Goal: Information Seeking & Learning: Learn about a topic

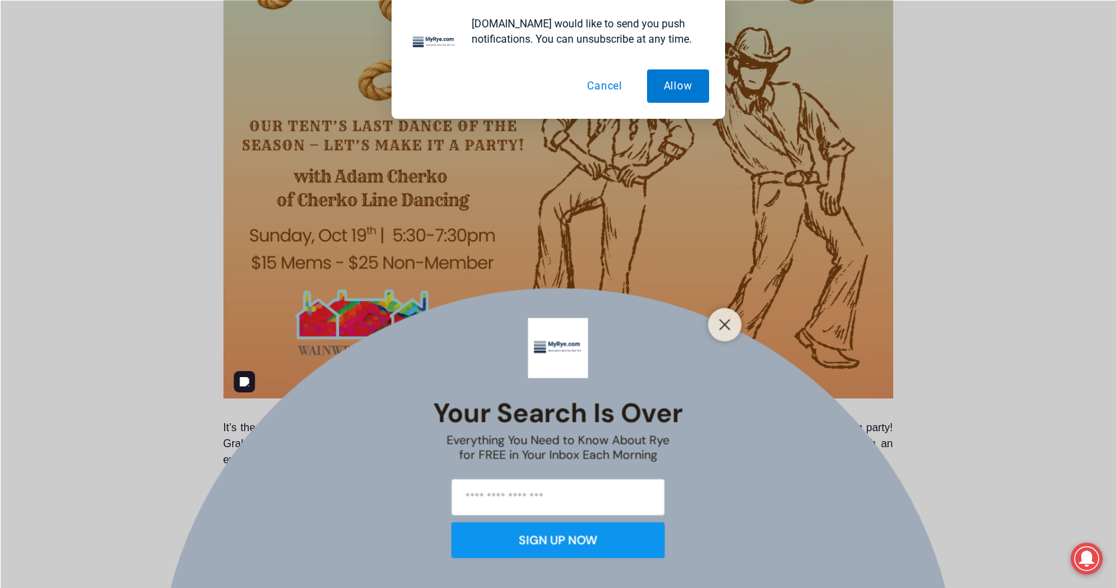
drag, startPoint x: 614, startPoint y: 86, endPoint x: 639, endPoint y: 112, distance: 35.9
click at [614, 87] on button "Cancel" at bounding box center [604, 85] width 69 height 33
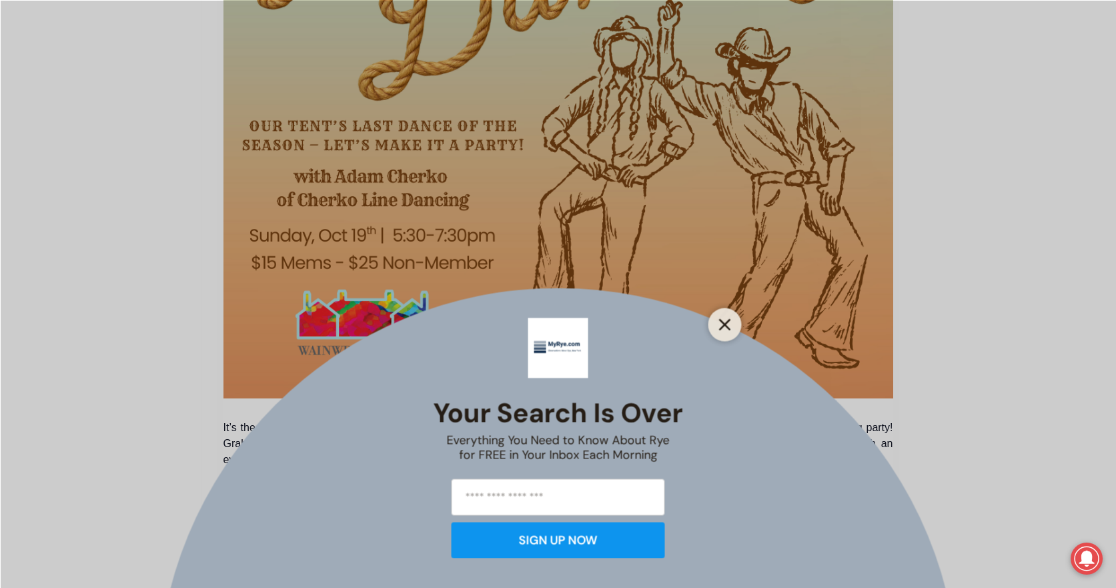
click at [731, 325] on button "Close" at bounding box center [725, 324] width 19 height 19
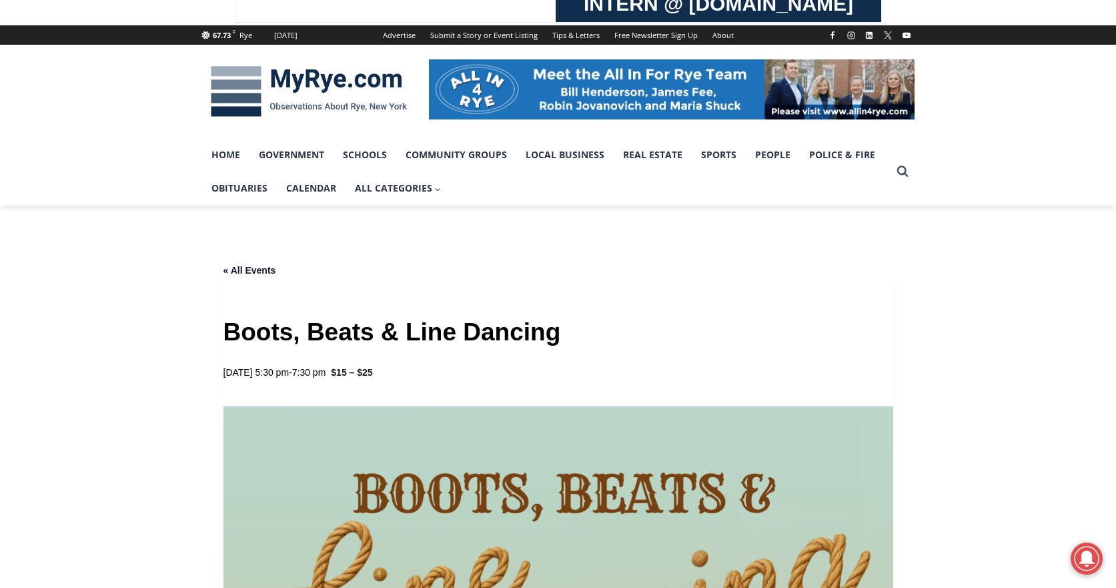
scroll to position [127, 0]
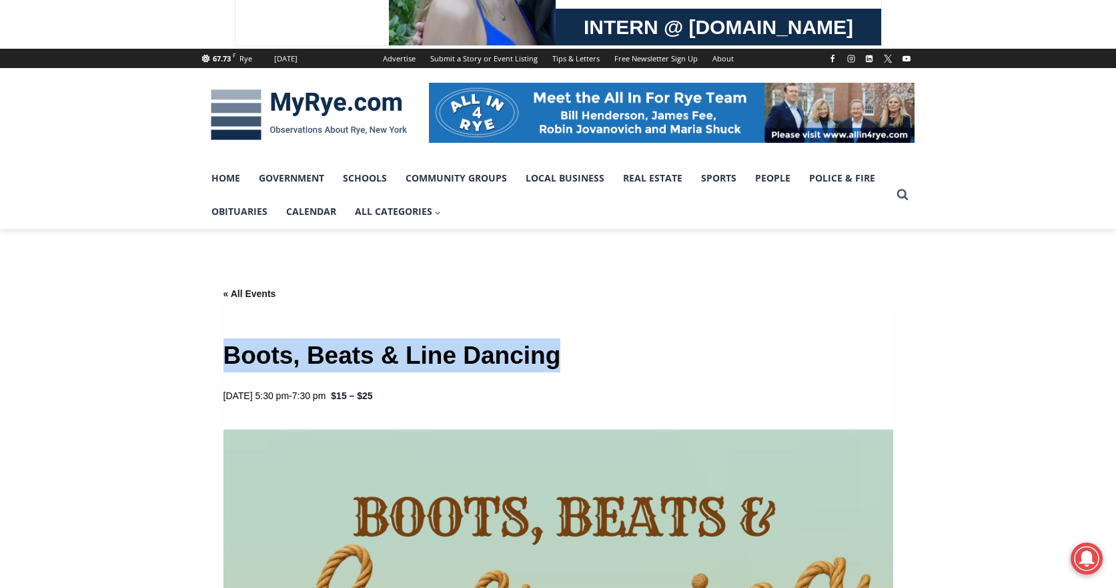
drag, startPoint x: 210, startPoint y: 355, endPoint x: 680, endPoint y: 348, distance: 469.6
copy h1 "Boots, Beats & Line Dancing"
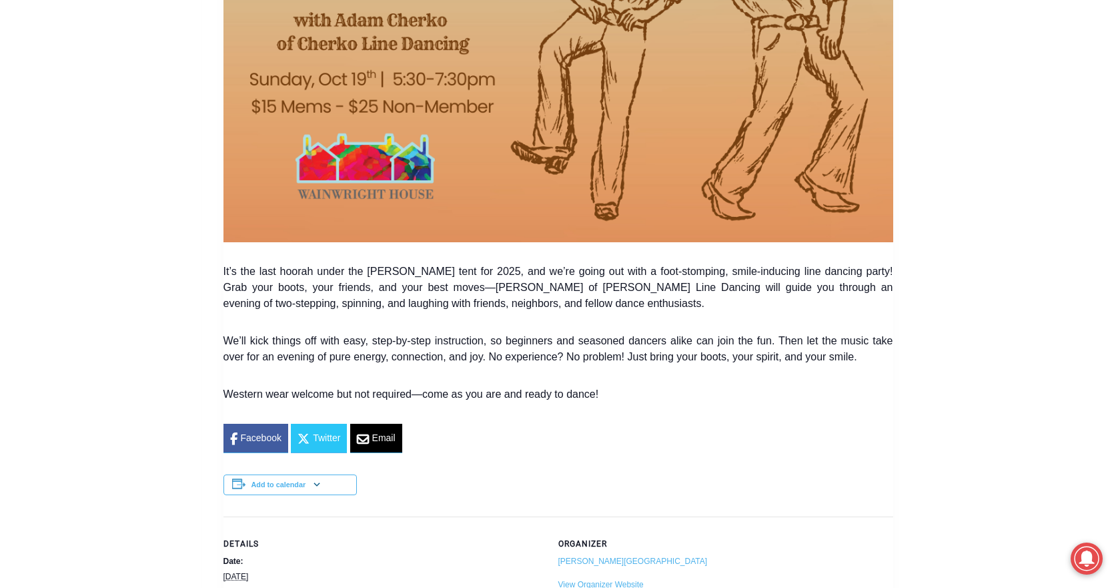
scroll to position [1032, 0]
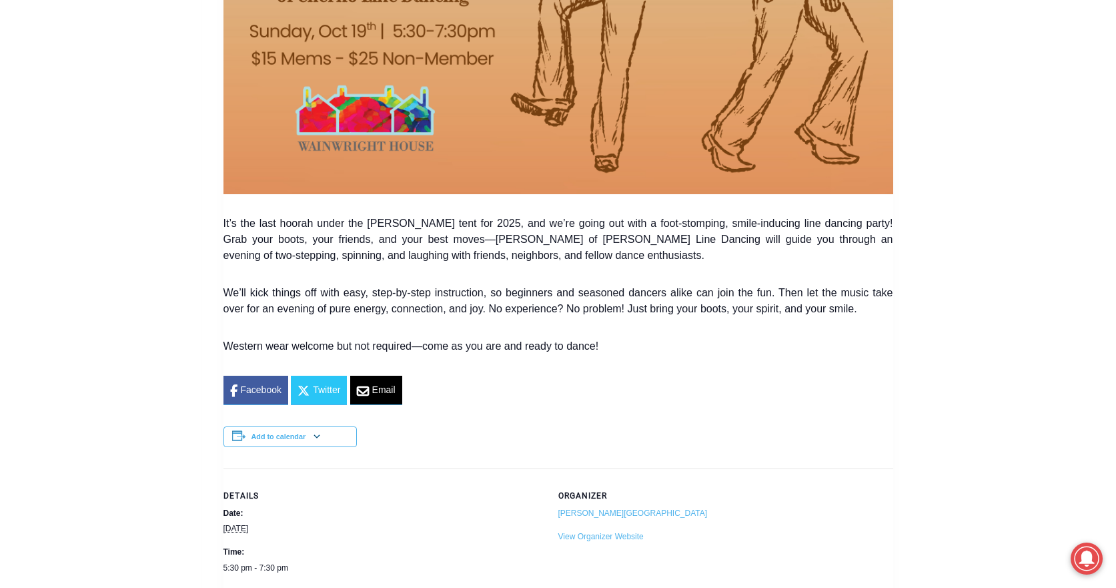
drag, startPoint x: 218, startPoint y: 223, endPoint x: 630, endPoint y: 363, distance: 434.7
click at [630, 363] on div "« All Events Boots, Beats & Line Dancing [DATE] 5:30 pm - 7:30 pm $15 – $25 « R…" at bounding box center [558, 317] width 712 height 1958
copy div "It’s the last hoorah under the [PERSON_NAME] tent for 2025, and we’re going out…"
click at [601, 362] on div "It’s the last hoorah under the [PERSON_NAME] tent for 2025, and we’re going out…" at bounding box center [558, 309] width 670 height 189
click at [256, 263] on p "It’s the last hoorah under the [PERSON_NAME] tent for 2025, and we’re going out…" at bounding box center [558, 239] width 670 height 48
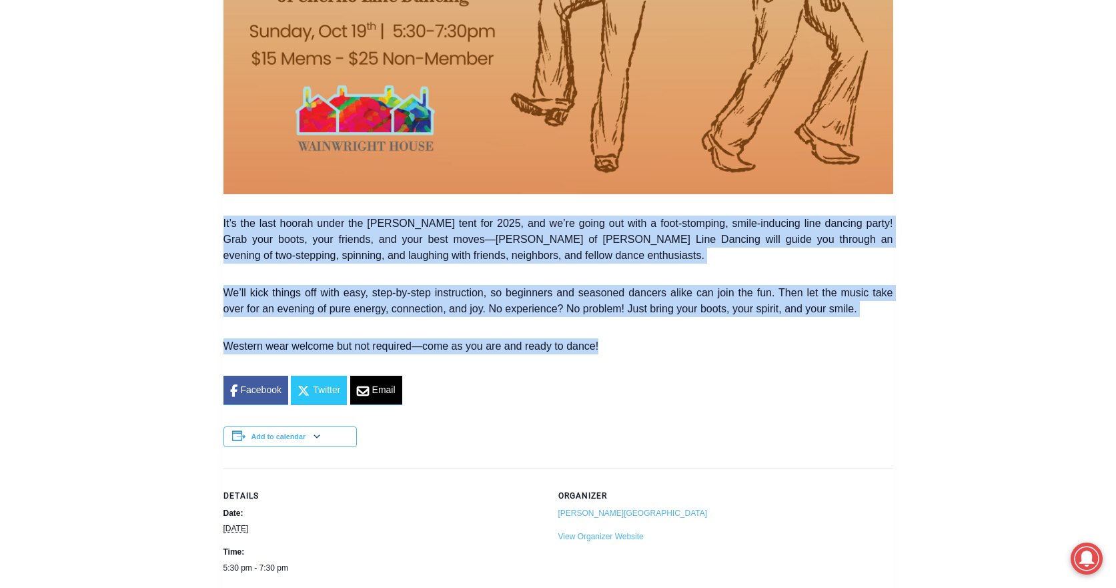
copy div "It’s the last hoorah under the [PERSON_NAME] tent for 2025, and we’re going out…"
drag, startPoint x: 223, startPoint y: 224, endPoint x: 610, endPoint y: 345, distance: 404.8
click at [610, 345] on div "« All Events Boots, Beats & Line Dancing [DATE] 5:30 pm - 7:30 pm $15 – $25 « R…" at bounding box center [558, 317] width 712 height 1958
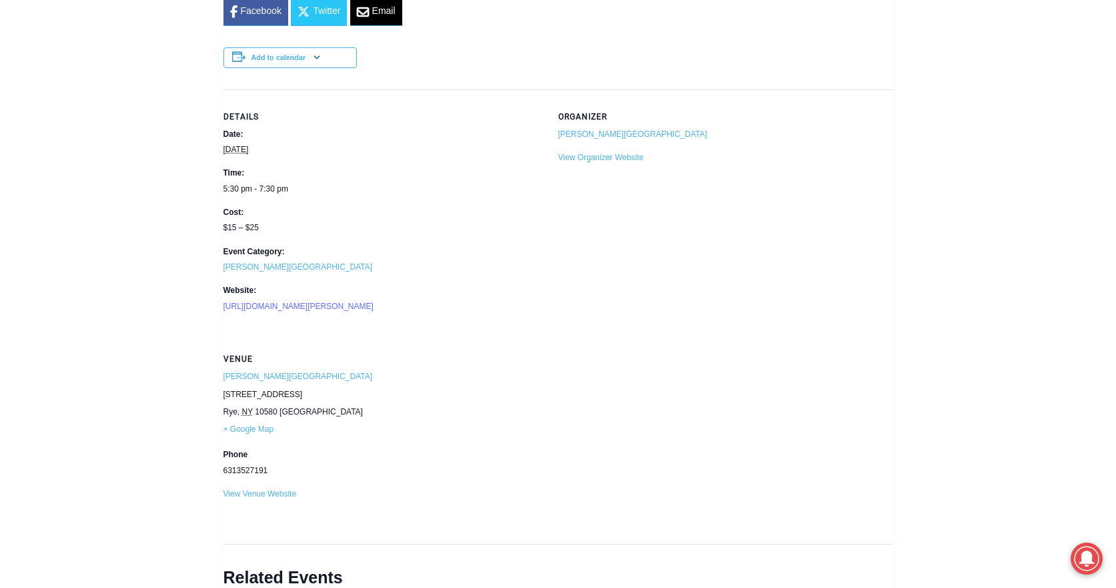
scroll to position [1414, 0]
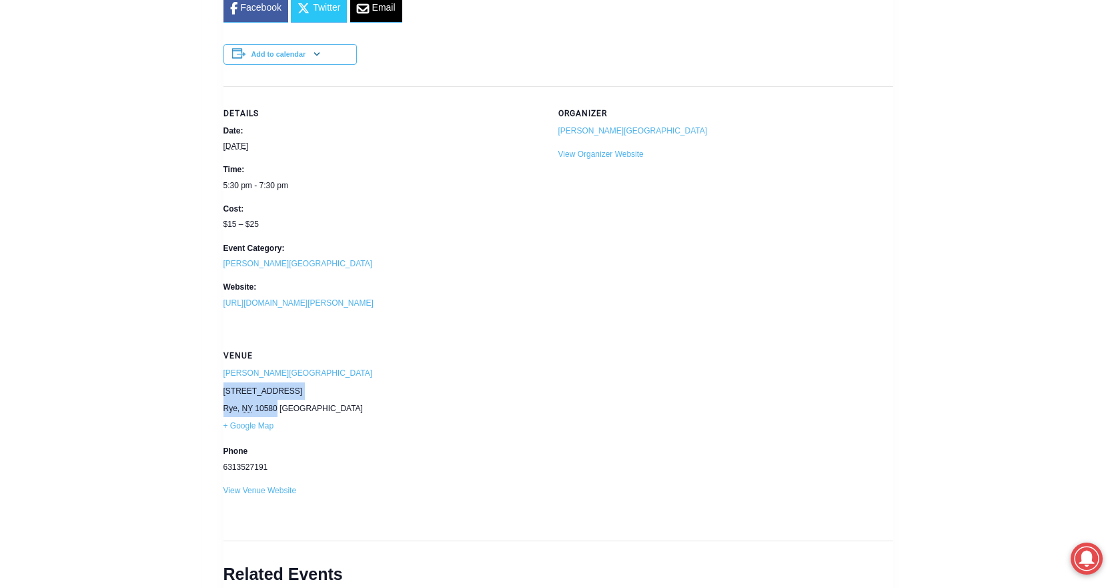
copy span "[STREET_ADDRESS]"
drag, startPoint x: 221, startPoint y: 394, endPoint x: 277, endPoint y: 412, distance: 58.8
copy dd "3527191"
drag, startPoint x: 275, startPoint y: 467, endPoint x: 237, endPoint y: 467, distance: 38.0
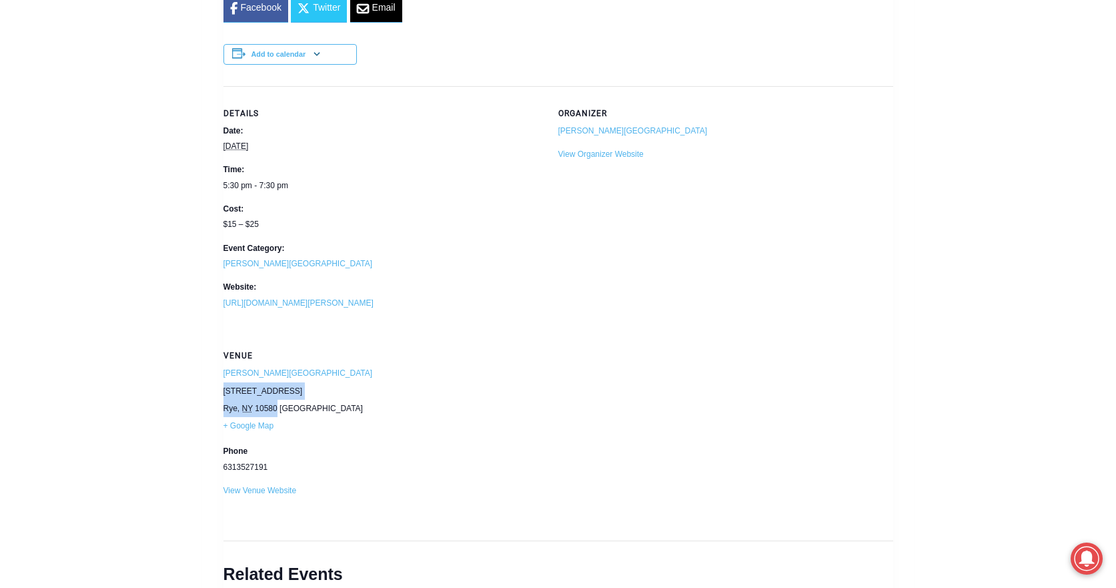
click at [237, 467] on dd "6313527191" at bounding box center [382, 467] width 319 height 13
drag, startPoint x: 289, startPoint y: 375, endPoint x: 397, endPoint y: 252, distance: 163.5
click at [223, 379] on dd "[PERSON_NAME][GEOGRAPHIC_DATA]" at bounding box center [382, 373] width 319 height 13
copy link "[PERSON_NAME][GEOGRAPHIC_DATA]"
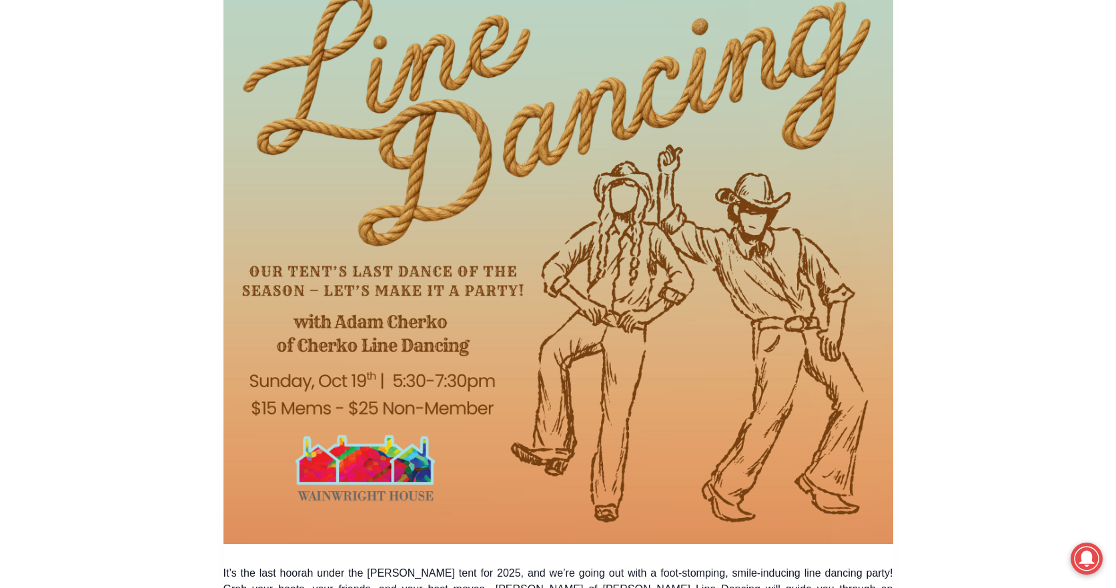
scroll to position [684, 0]
